Goal: Task Accomplishment & Management: Manage account settings

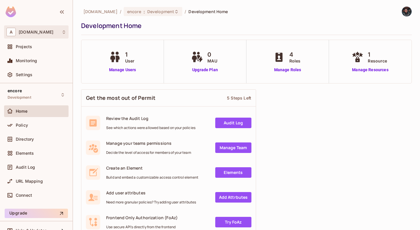
click at [38, 35] on div "A abclojistik.com" at bounding box center [36, 32] width 60 height 8
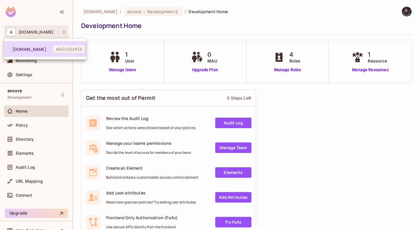
click at [63, 47] on span "abclojistik" at bounding box center [68, 49] width 31 height 8
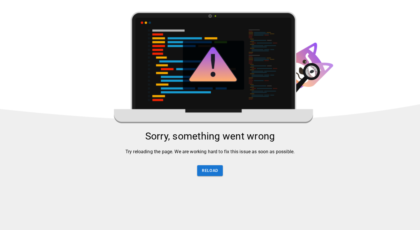
click at [208, 168] on div "Sorry, something went wrong Try reloading the page. We are working hard to fix …" at bounding box center [210, 156] width 420 height 53
click at [210, 176] on button "Reload" at bounding box center [209, 170] width 25 height 11
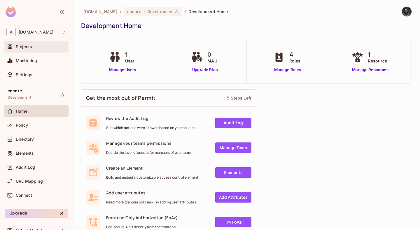
click at [41, 50] on div "Projects" at bounding box center [36, 47] width 64 height 12
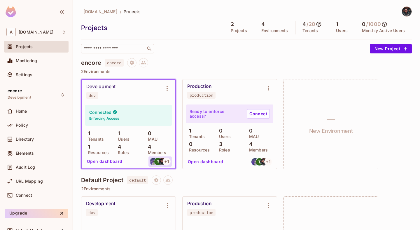
click at [160, 161] on img at bounding box center [162, 161] width 7 height 7
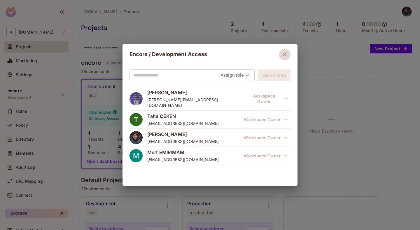
click at [284, 55] on icon "button" at bounding box center [284, 54] width 7 height 7
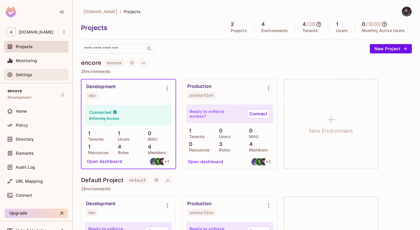
click at [33, 75] on div "Settings" at bounding box center [41, 74] width 50 height 5
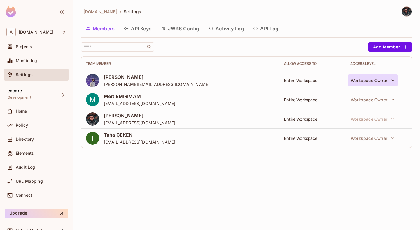
click at [367, 83] on button "Workspace Owner" at bounding box center [373, 80] width 50 height 12
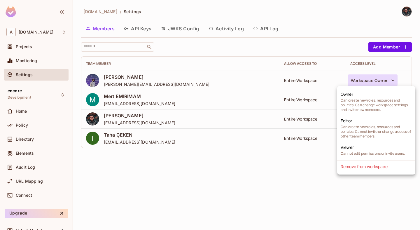
click at [276, 185] on div at bounding box center [210, 115] width 420 height 230
